Goal: Find specific page/section: Find specific page/section

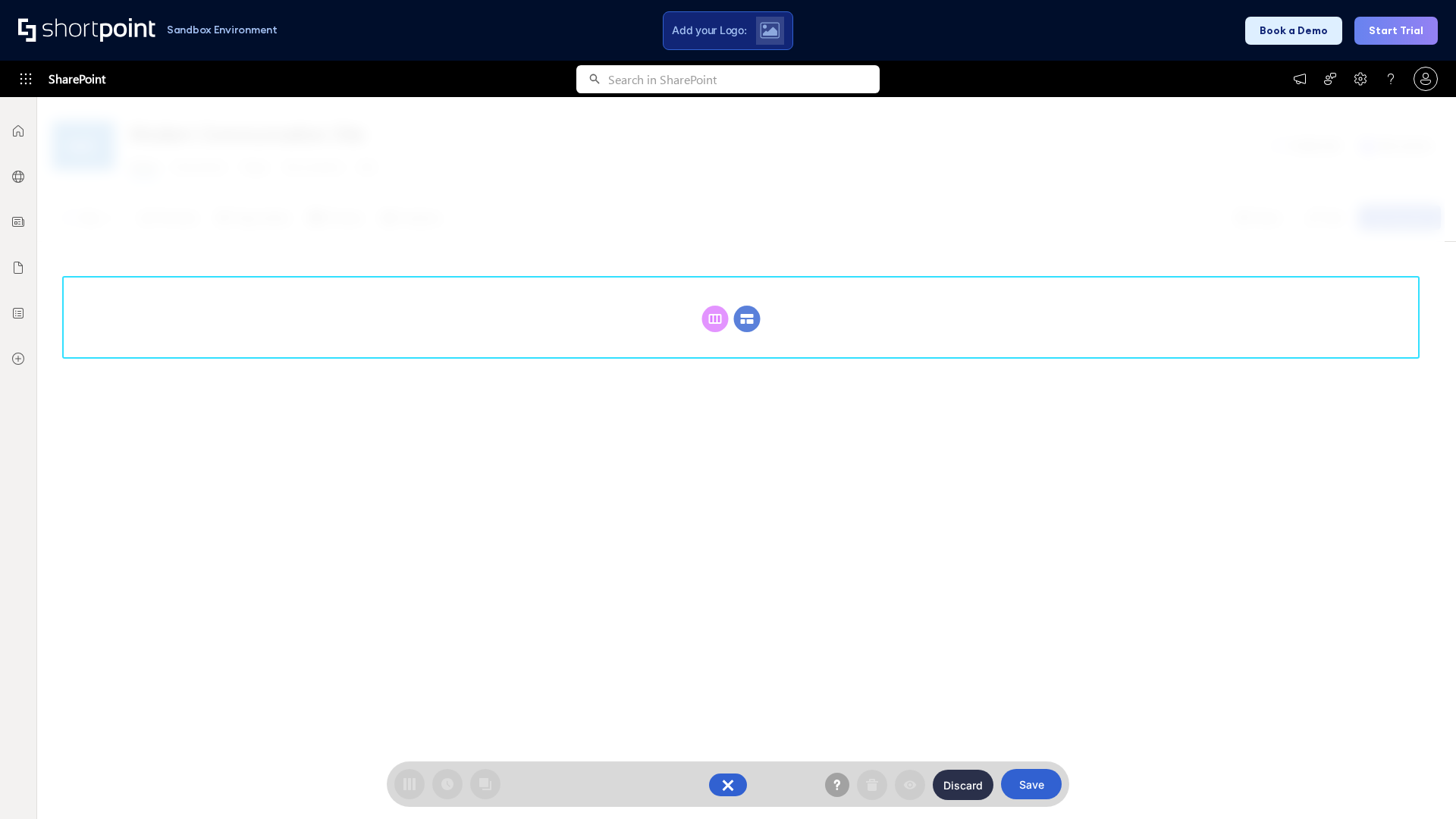
scroll to position [209, 0]
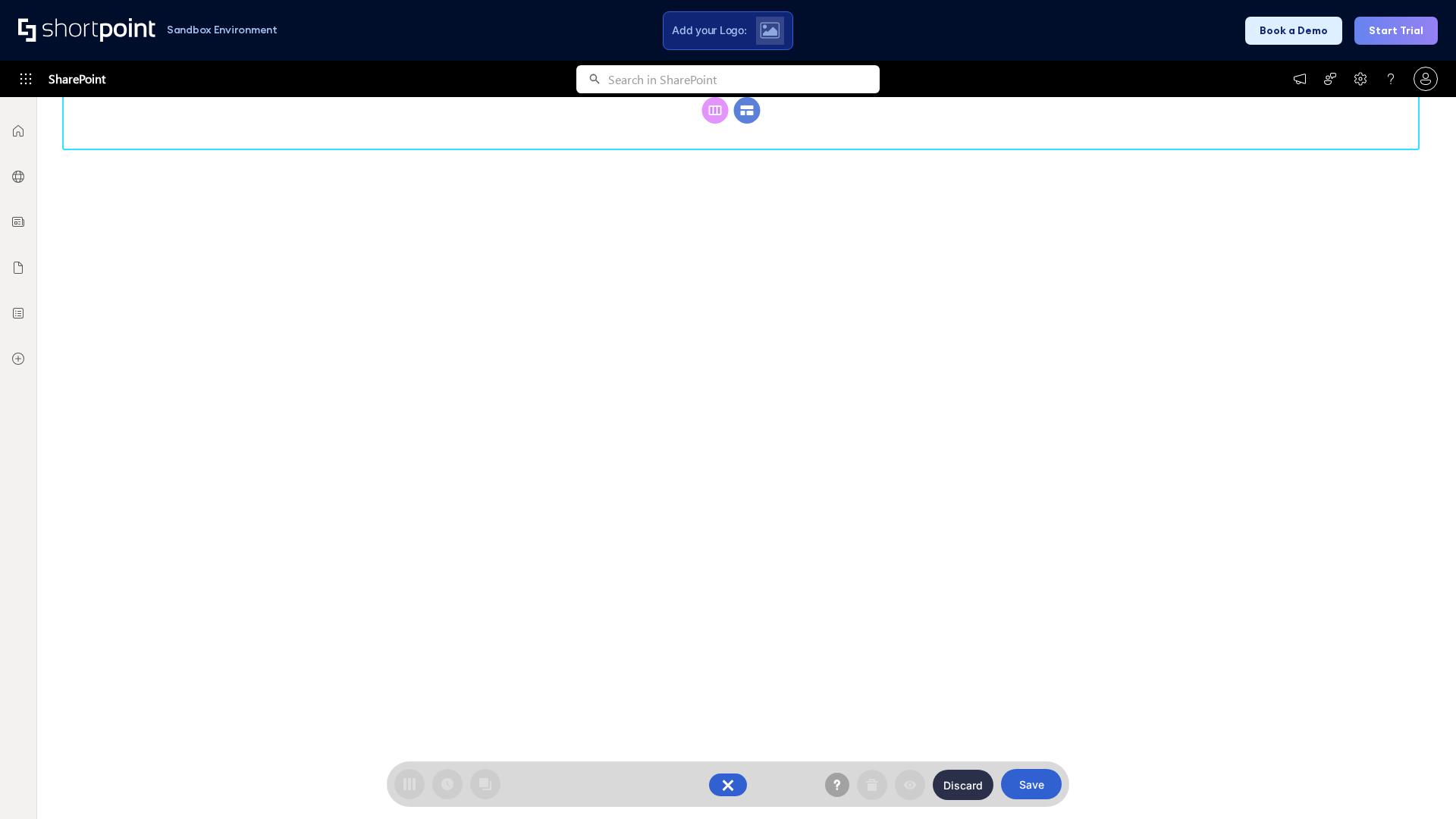
click at [747, 123] on circle at bounding box center [747, 110] width 26 height 26
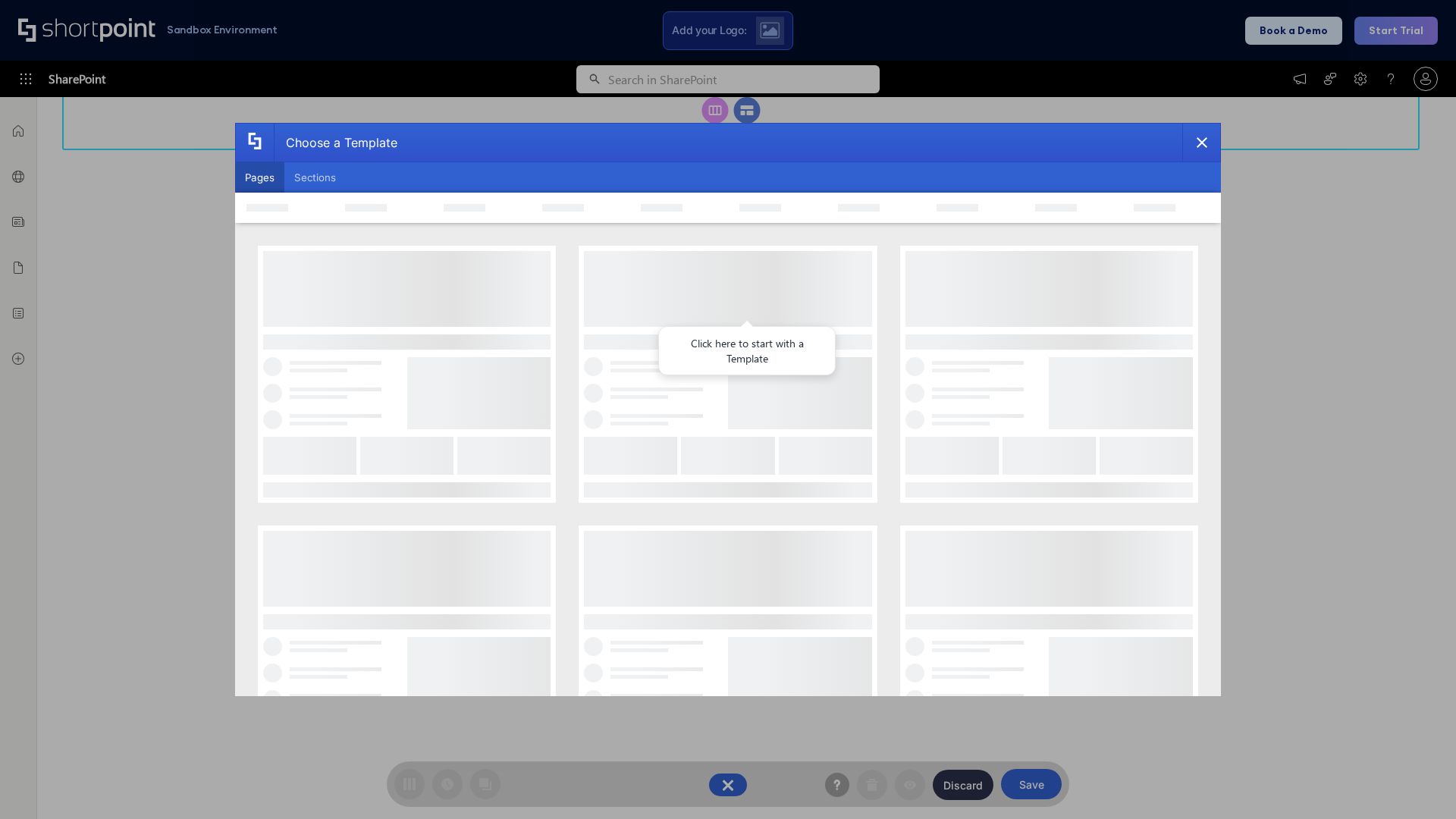
scroll to position [0, 0]
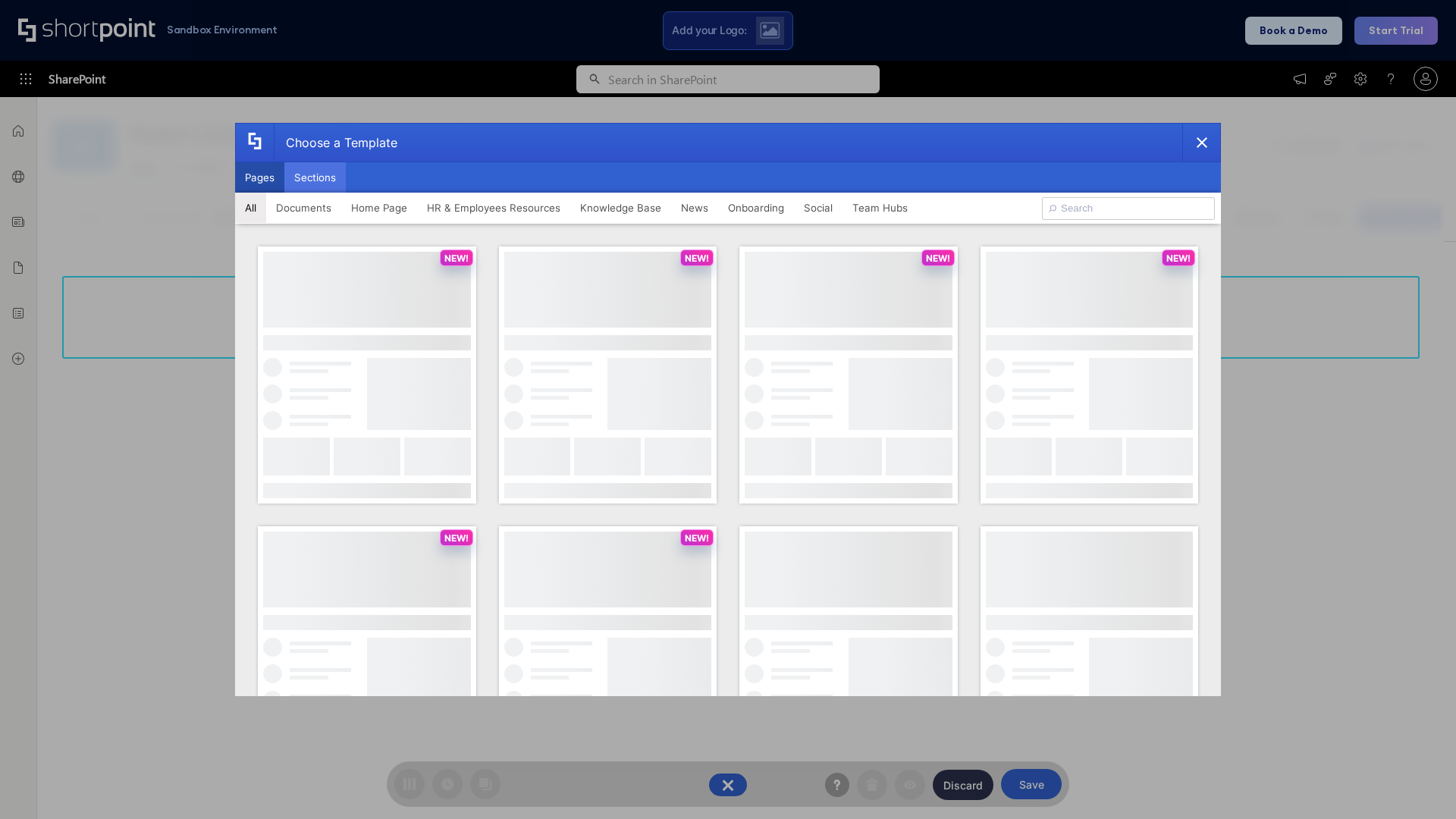
click at [315, 177] on button "Sections" at bounding box center [315, 177] width 62 height 30
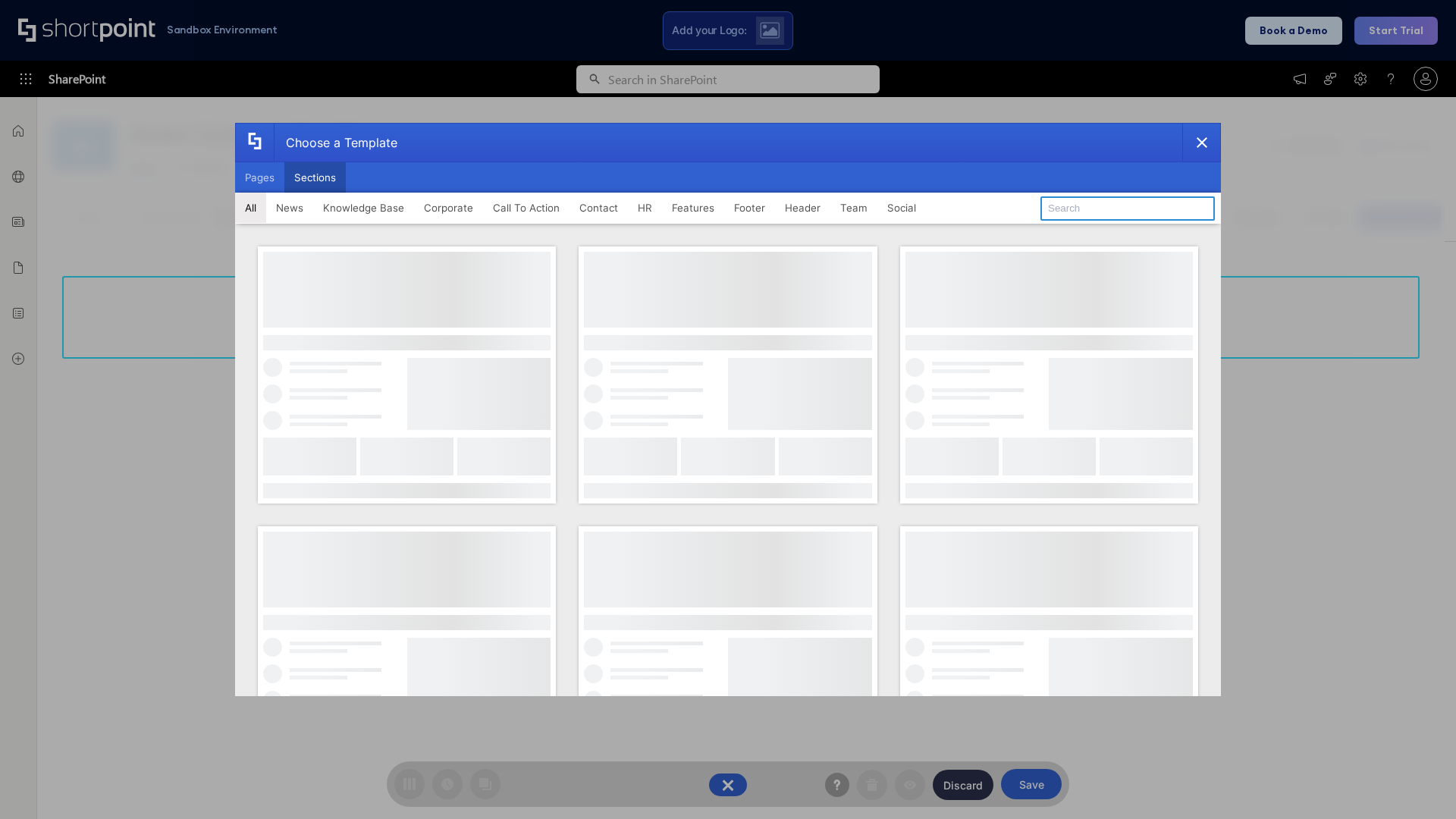
type input "Footer 7"
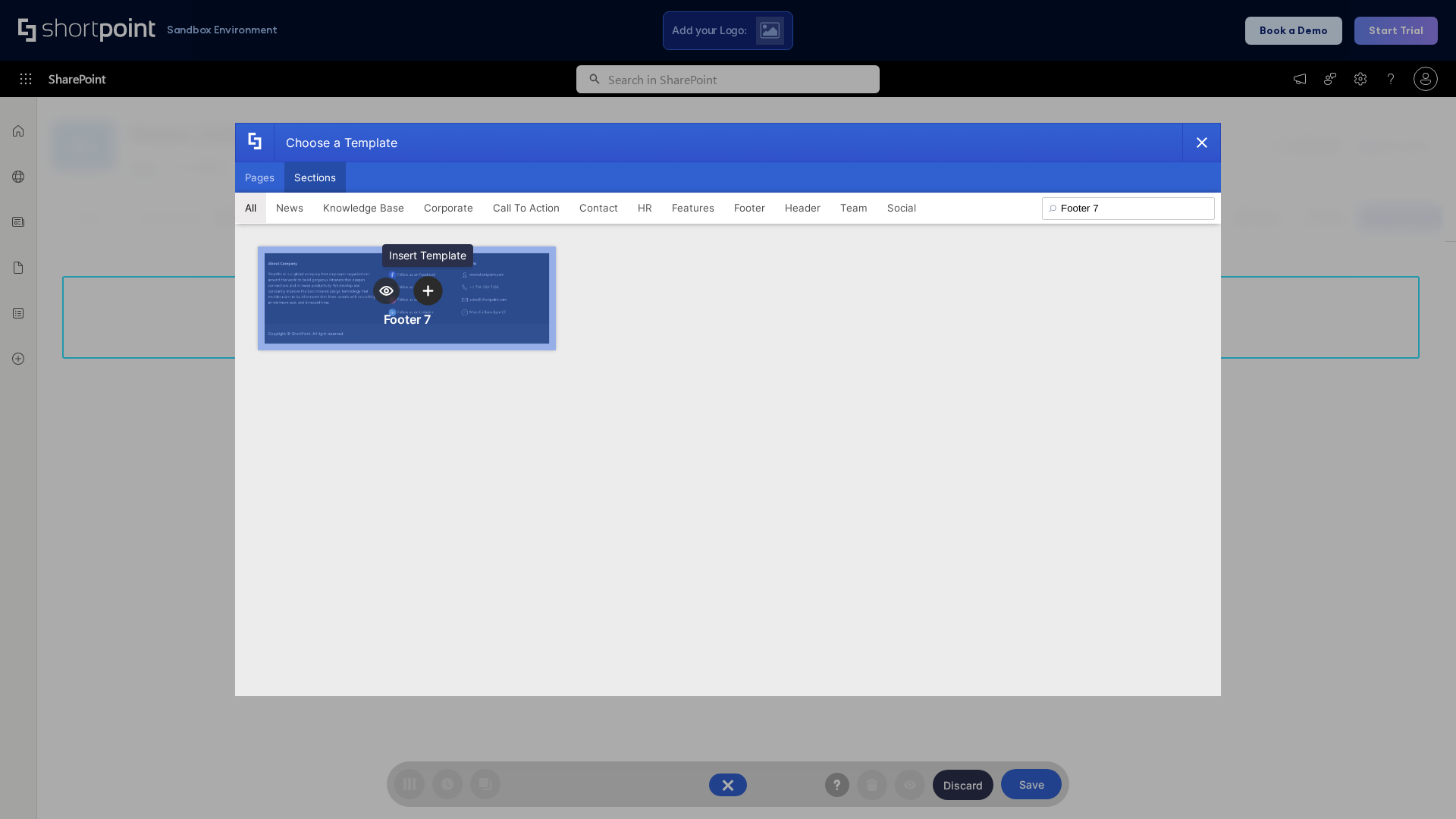
click at [428, 290] on icon "template selector" at bounding box center [427, 290] width 11 height 11
